Goal: Check status: Check status

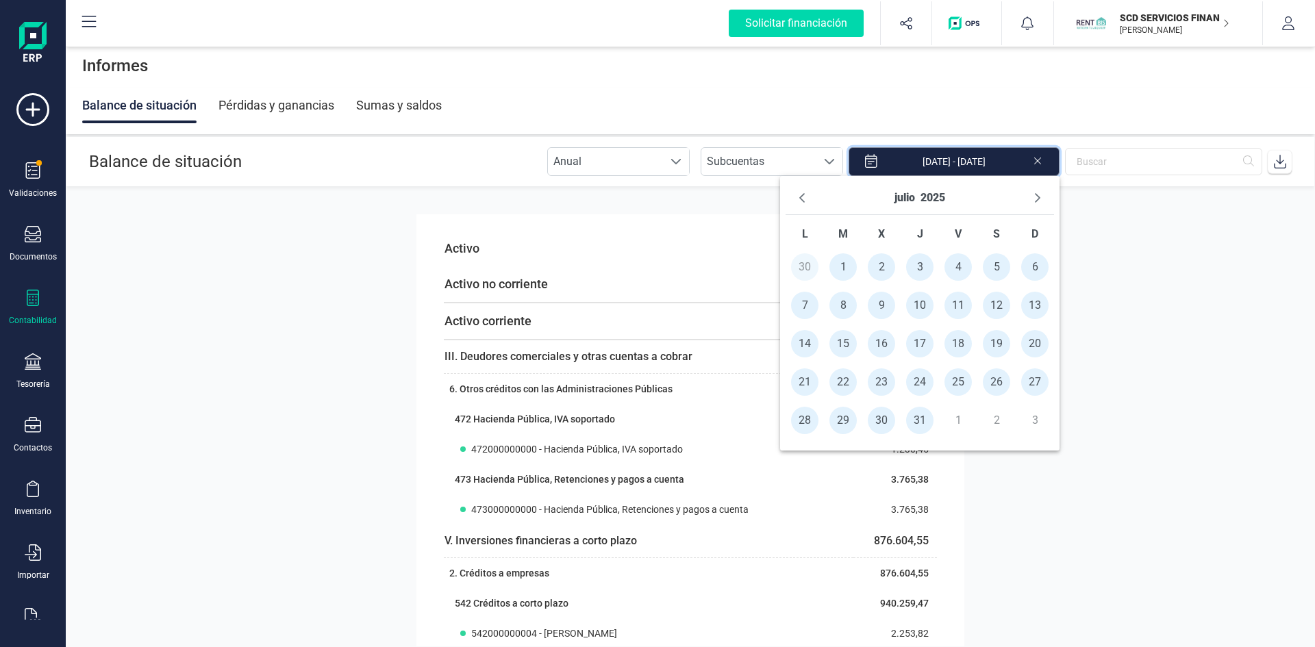
click at [979, 162] on input "[DATE] - [DATE]" at bounding box center [954, 161] width 211 height 29
click at [895, 198] on button "julio" at bounding box center [904, 198] width 21 height 22
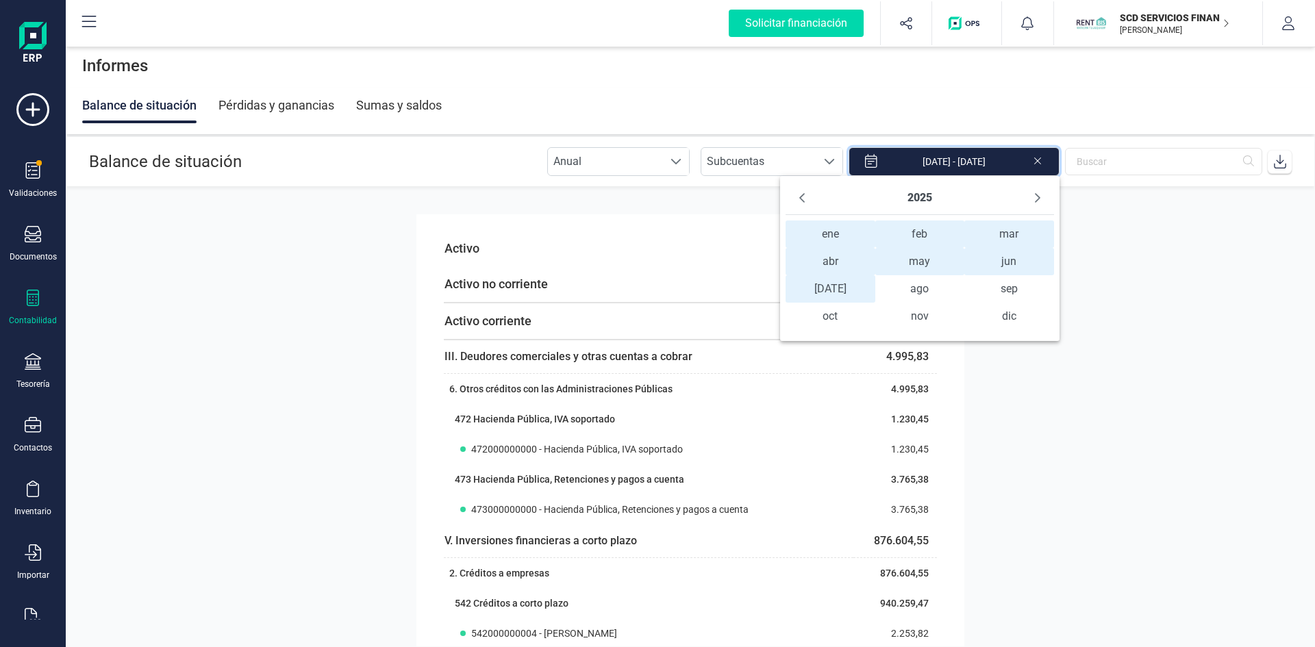
click at [835, 231] on span "ene ene" at bounding box center [831, 234] width 90 height 27
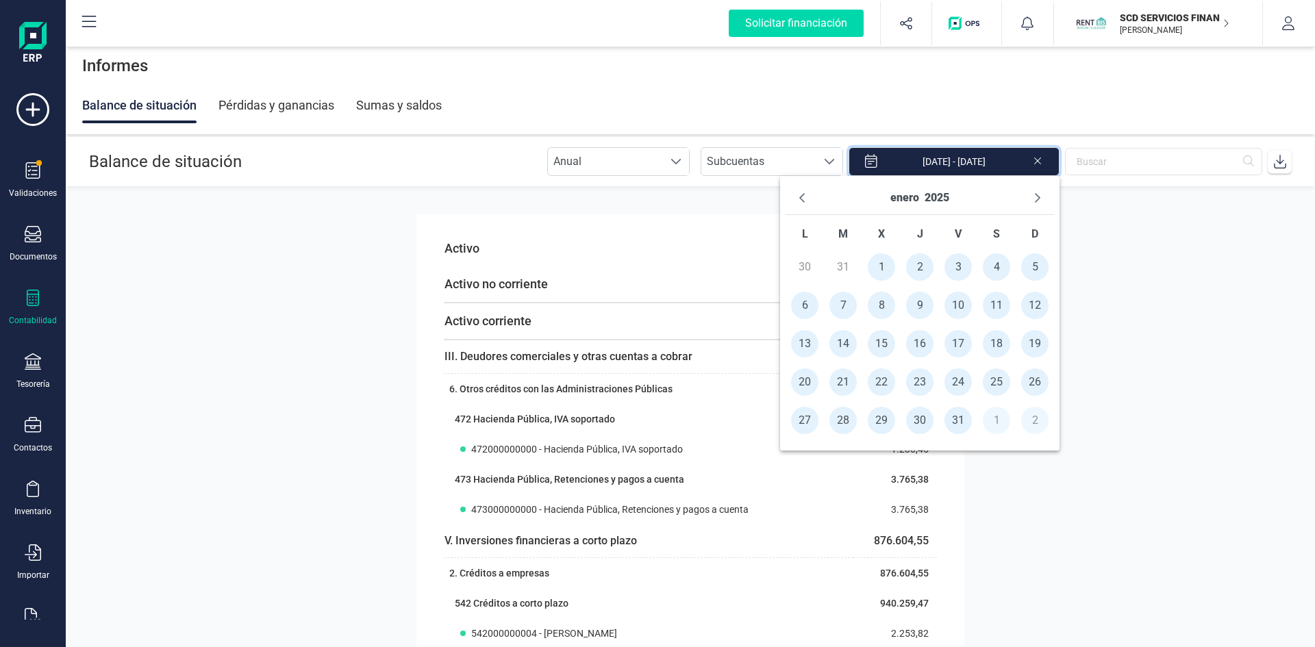
click at [875, 266] on span "1" at bounding box center [881, 266] width 27 height 27
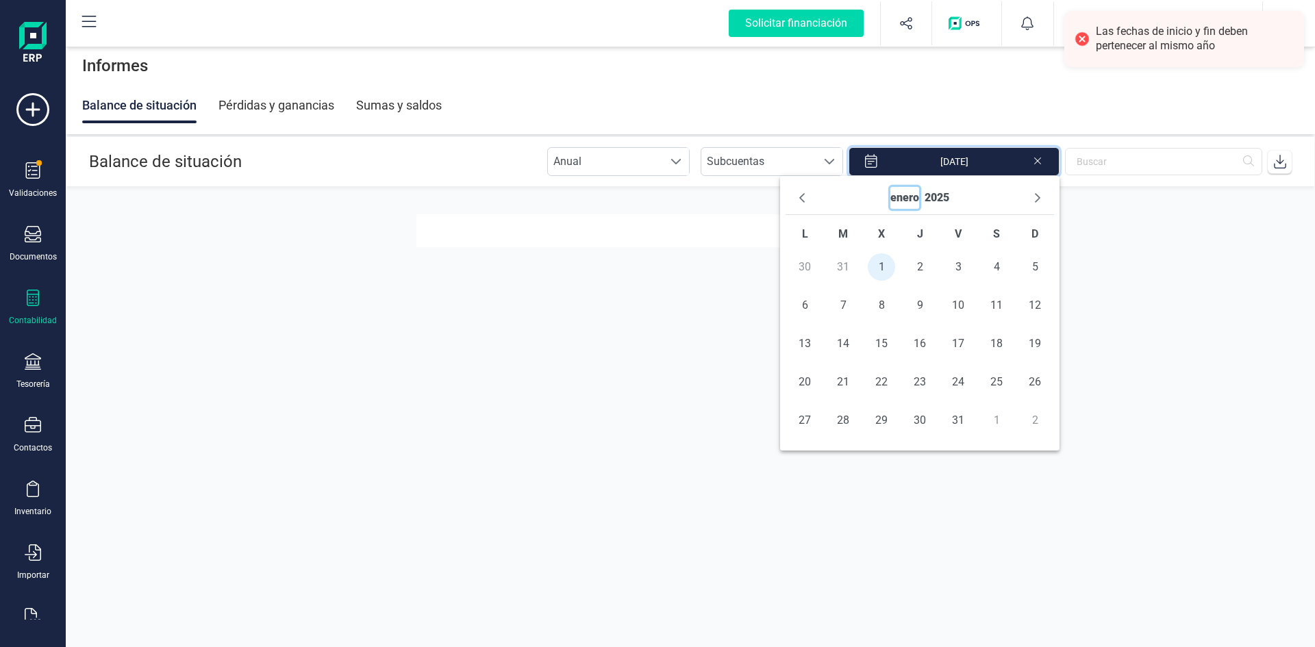
click at [917, 197] on button "enero" at bounding box center [904, 198] width 29 height 22
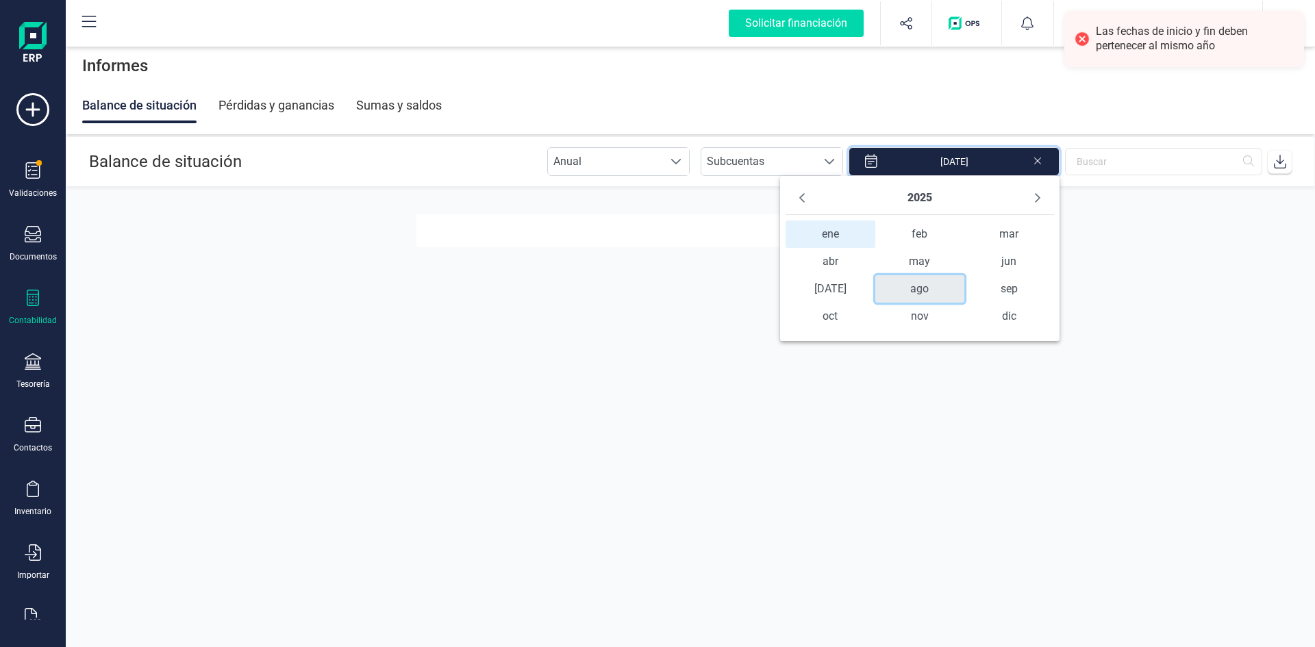
click at [921, 287] on span "ago" at bounding box center [920, 288] width 90 height 27
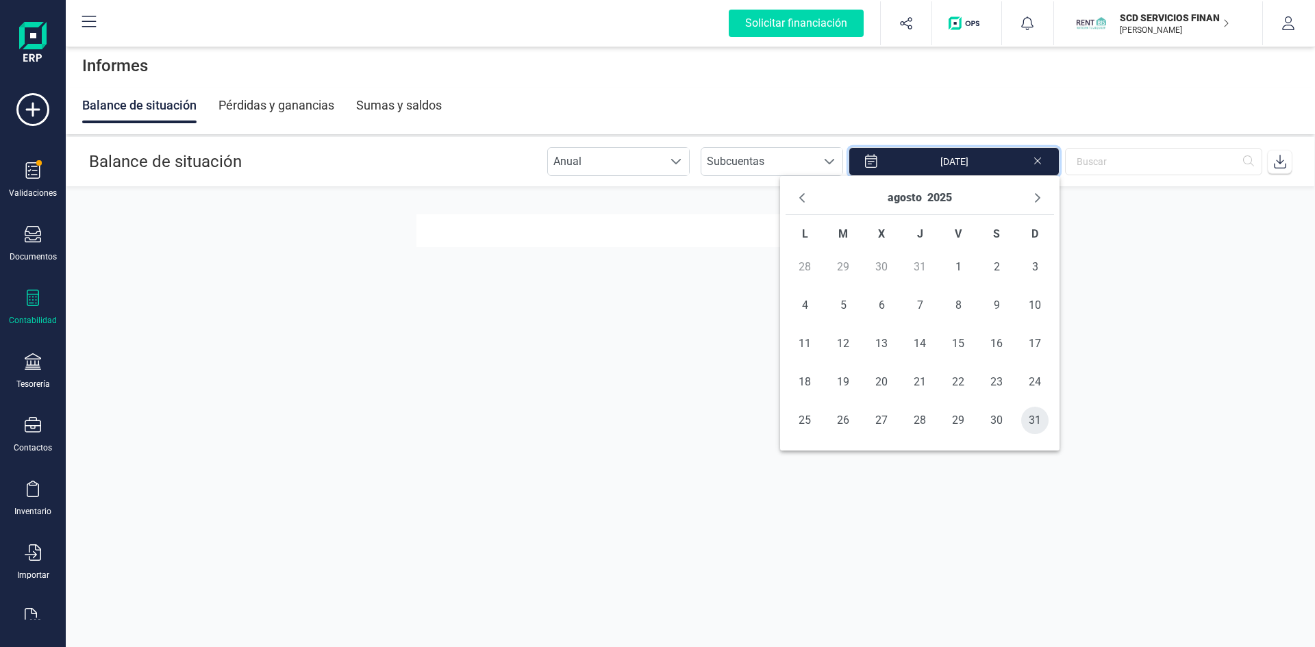
click at [1036, 423] on span "31" at bounding box center [1034, 420] width 27 height 27
type input "[DATE] - [DATE]"
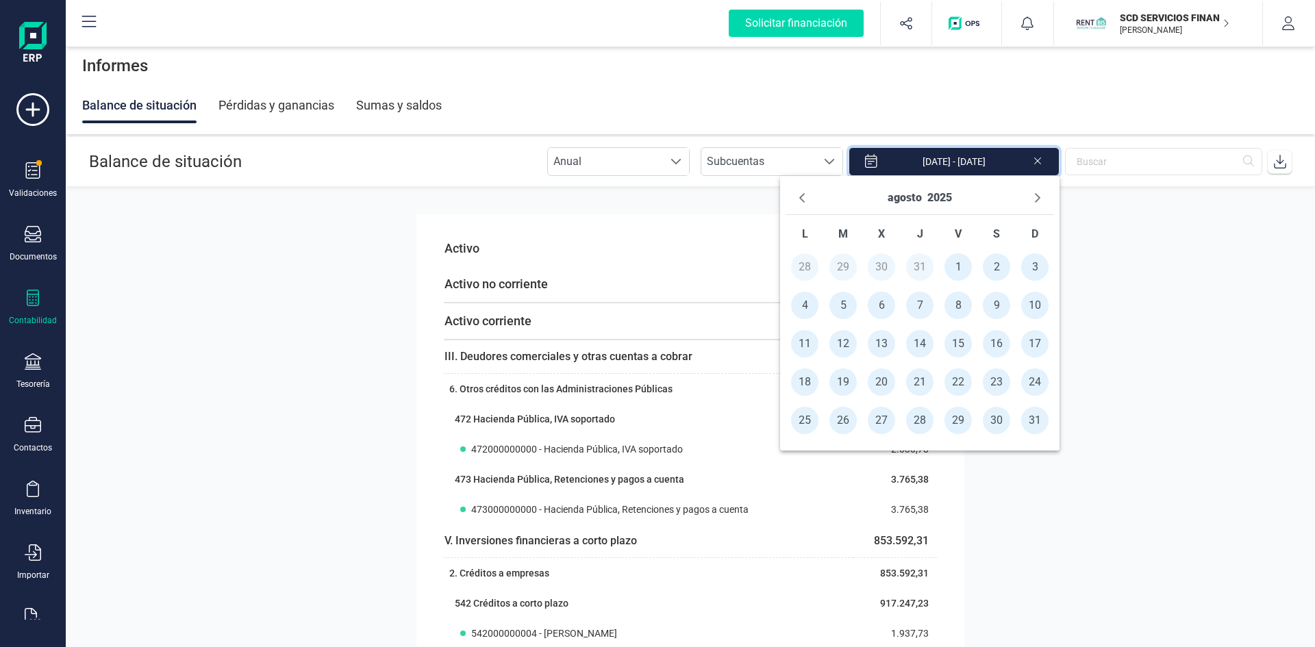
click at [980, 555] on section "Activo Activo no corriente 0,00 Activo corriente 994.057,66 III. Deudores comer…" at bounding box center [690, 417] width 1249 height 460
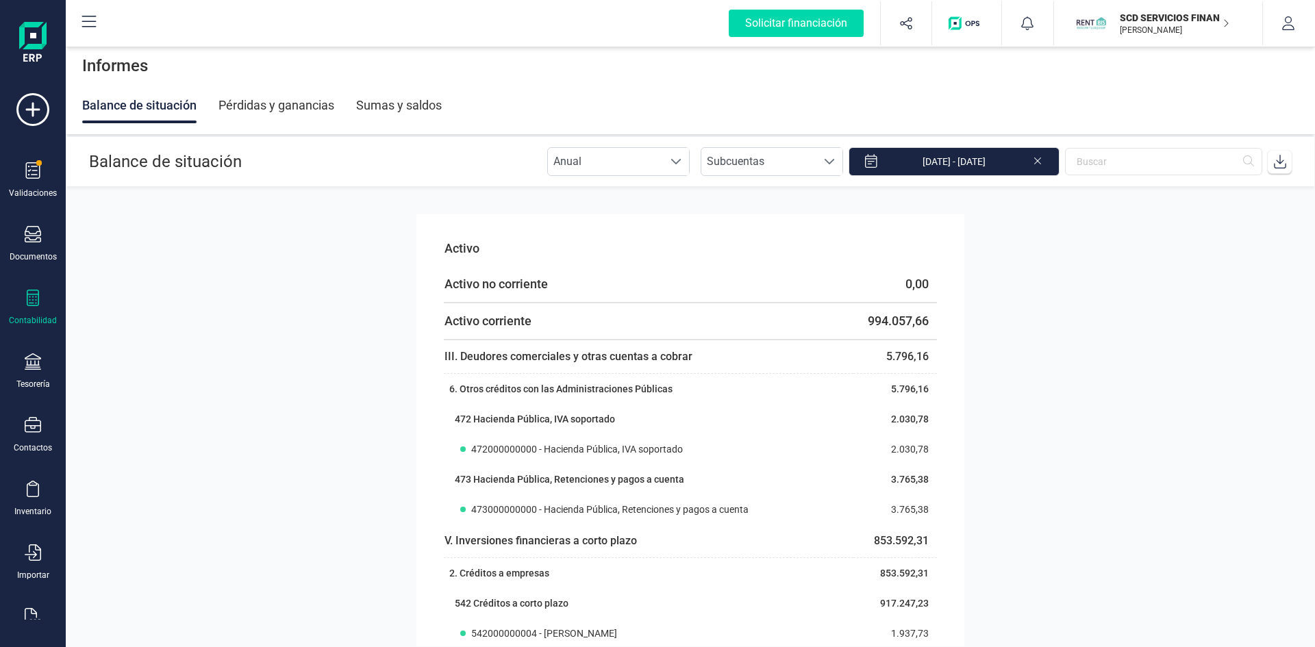
click at [1277, 164] on icon at bounding box center [1280, 162] width 14 height 14
